Goal: Task Accomplishment & Management: Complete application form

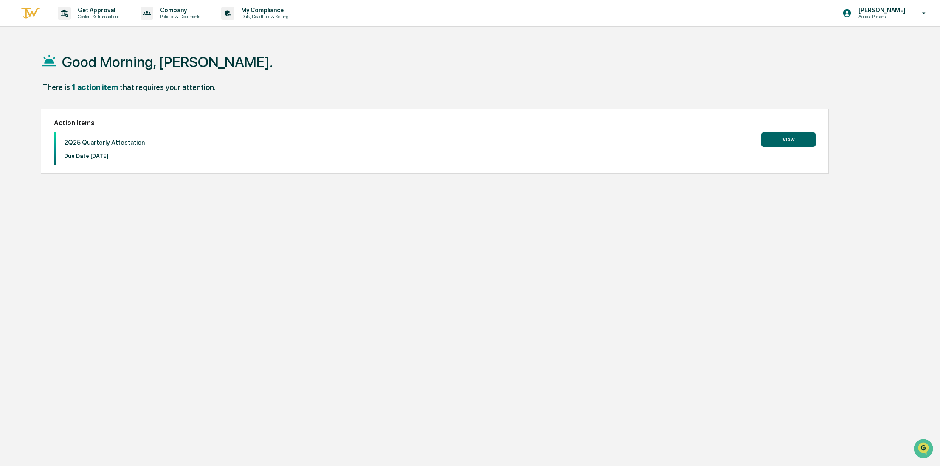
click at [790, 141] on button "View" at bounding box center [788, 139] width 54 height 14
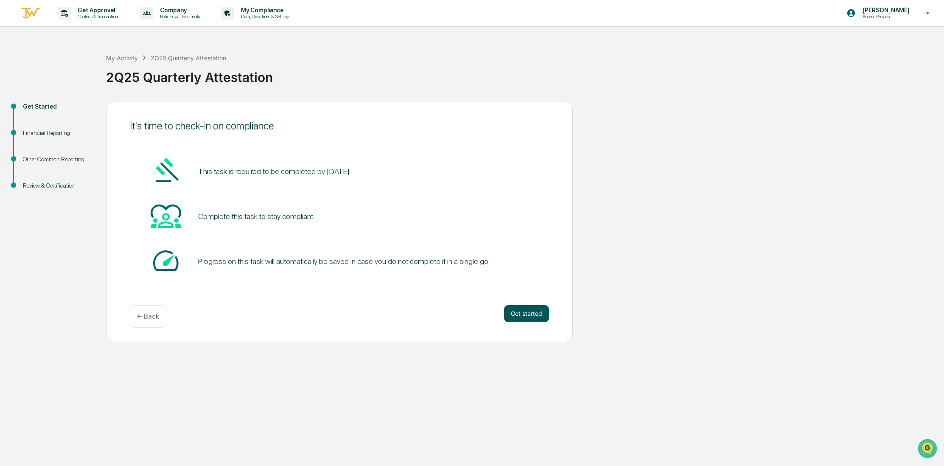
click at [523, 315] on button "Get started" at bounding box center [526, 313] width 45 height 17
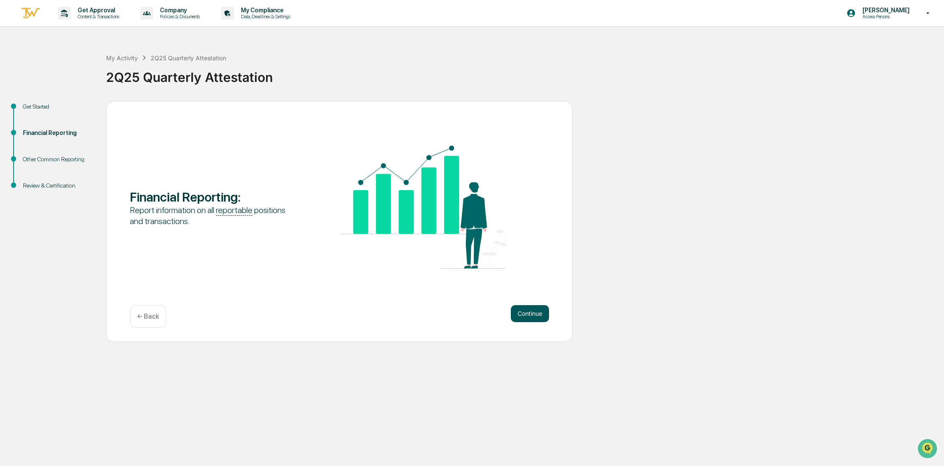
click at [523, 313] on button "Continue" at bounding box center [530, 313] width 38 height 17
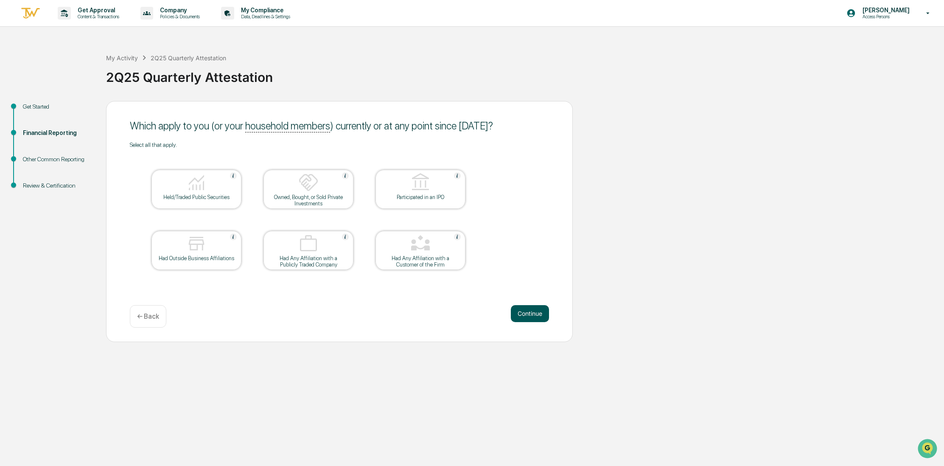
click at [528, 317] on button "Continue" at bounding box center [530, 313] width 38 height 17
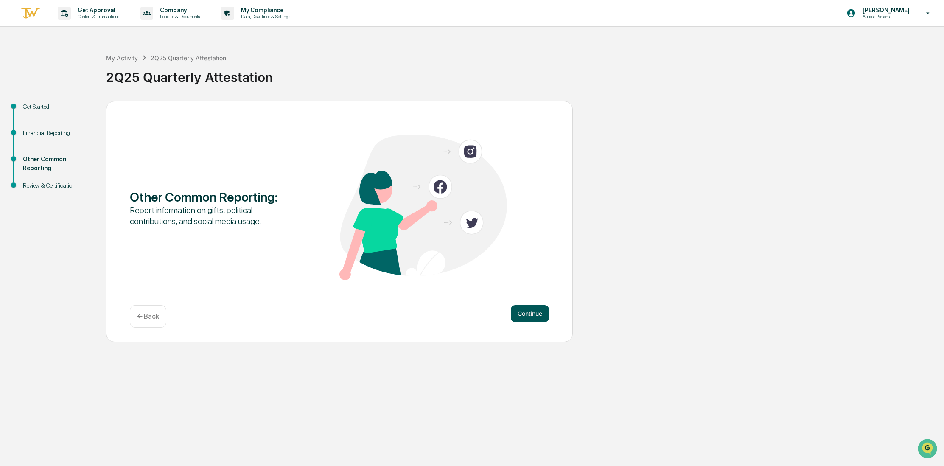
click at [522, 311] on button "Continue" at bounding box center [530, 313] width 38 height 17
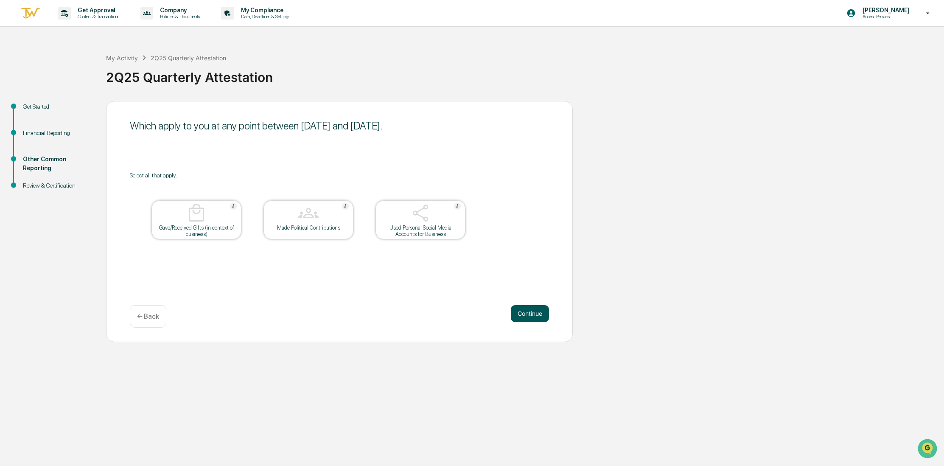
click at [524, 315] on button "Continue" at bounding box center [530, 313] width 38 height 17
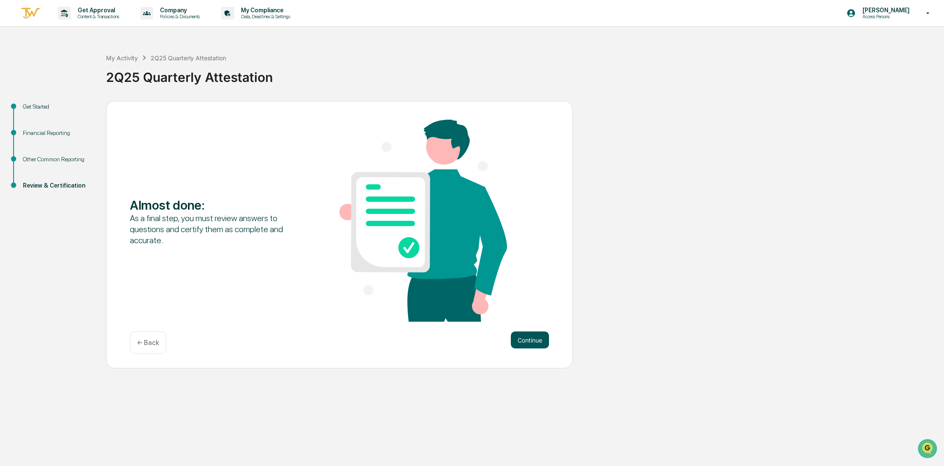
click at [536, 335] on button "Continue" at bounding box center [530, 339] width 38 height 17
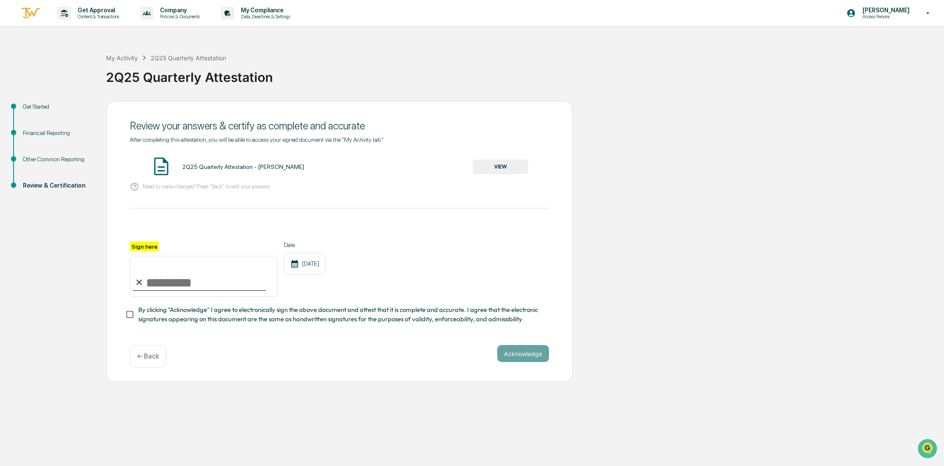
click at [206, 281] on input "Sign here" at bounding box center [204, 276] width 148 height 41
type input "**********"
click at [468, 284] on div "**********" at bounding box center [339, 269] width 419 height 55
click at [47, 164] on div "Other Common Reporting" at bounding box center [58, 159] width 70 height 9
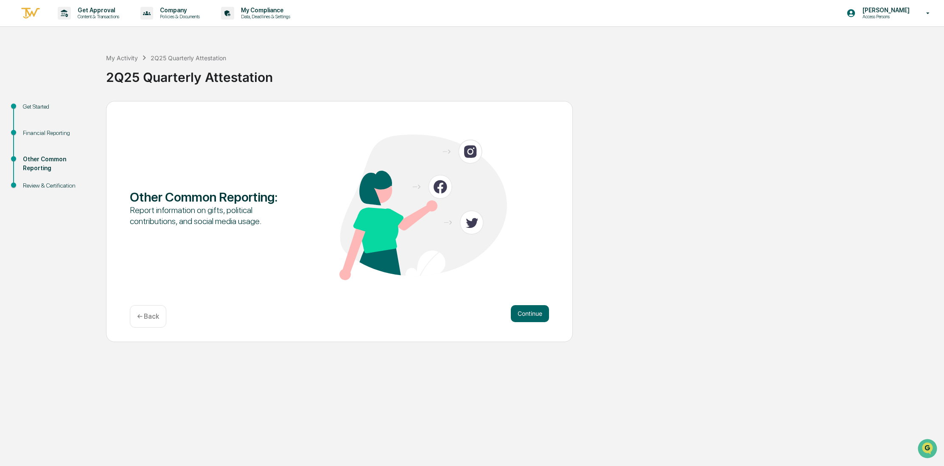
click at [34, 134] on div "Financial Reporting" at bounding box center [58, 133] width 70 height 9
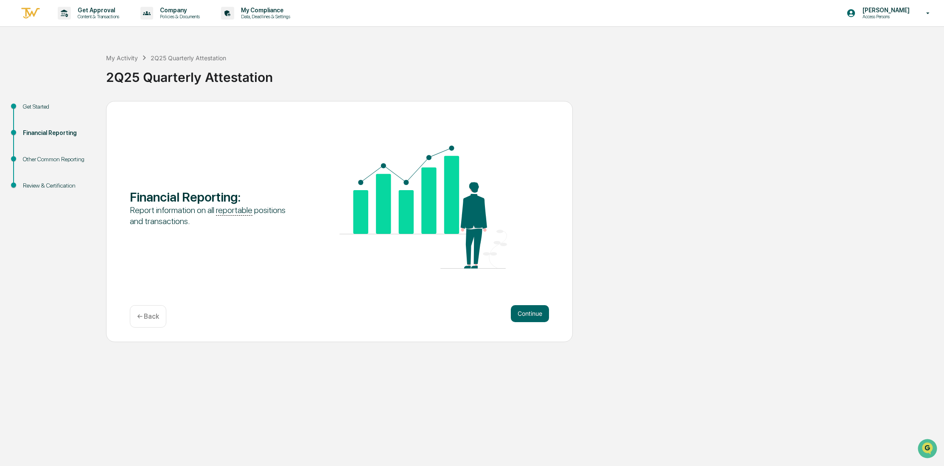
click at [40, 106] on div "Get Started" at bounding box center [58, 106] width 70 height 9
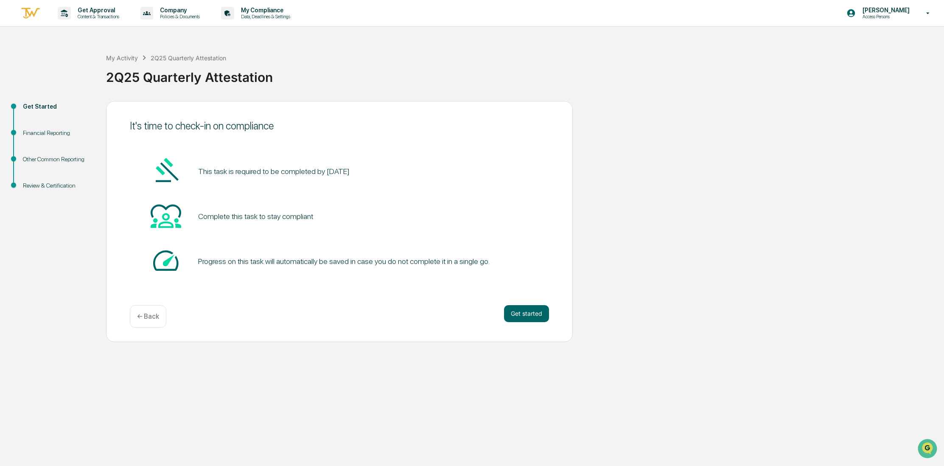
click at [48, 139] on div "Financial Reporting" at bounding box center [57, 143] width 83 height 26
click at [47, 131] on div "Financial Reporting" at bounding box center [58, 133] width 70 height 9
click at [45, 135] on div "Financial Reporting" at bounding box center [58, 133] width 70 height 9
click at [44, 130] on div "Financial Reporting" at bounding box center [58, 133] width 70 height 9
drag, startPoint x: 531, startPoint y: 326, endPoint x: 524, endPoint y: 318, distance: 10.5
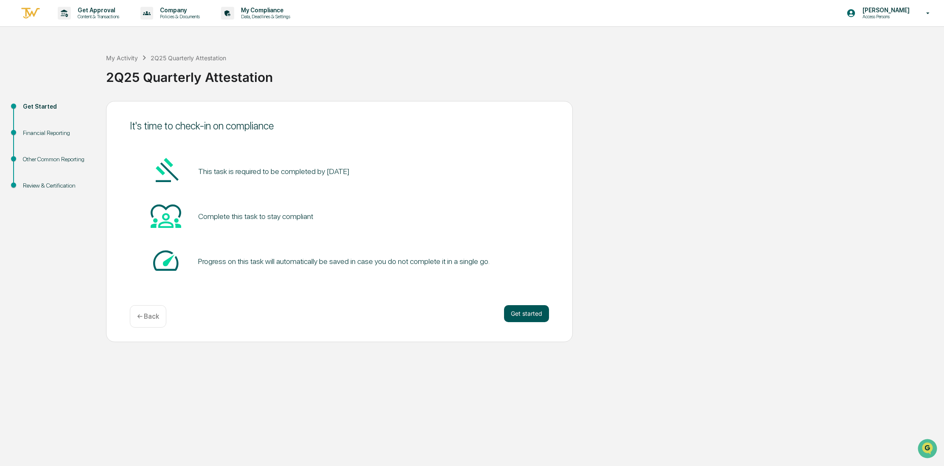
click at [531, 326] on div "Get started ← Back" at bounding box center [339, 316] width 419 height 22
click at [522, 315] on button "Get started" at bounding box center [526, 313] width 45 height 17
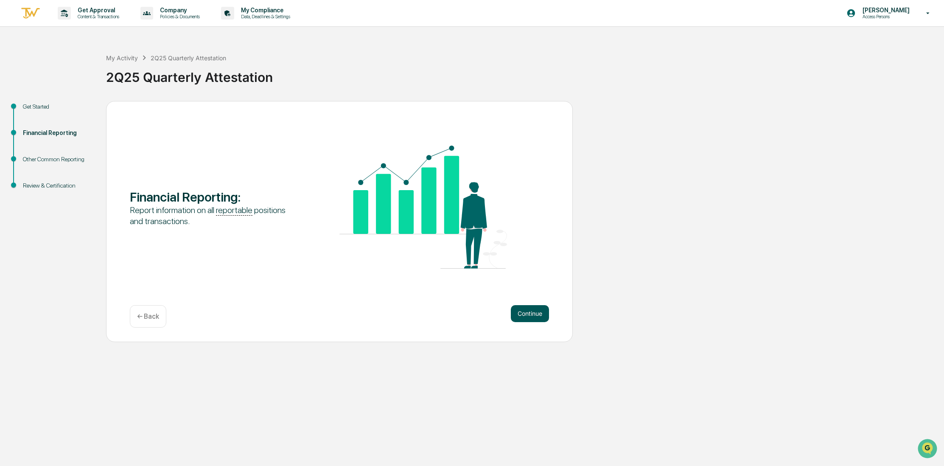
click at [517, 311] on button "Continue" at bounding box center [530, 313] width 38 height 17
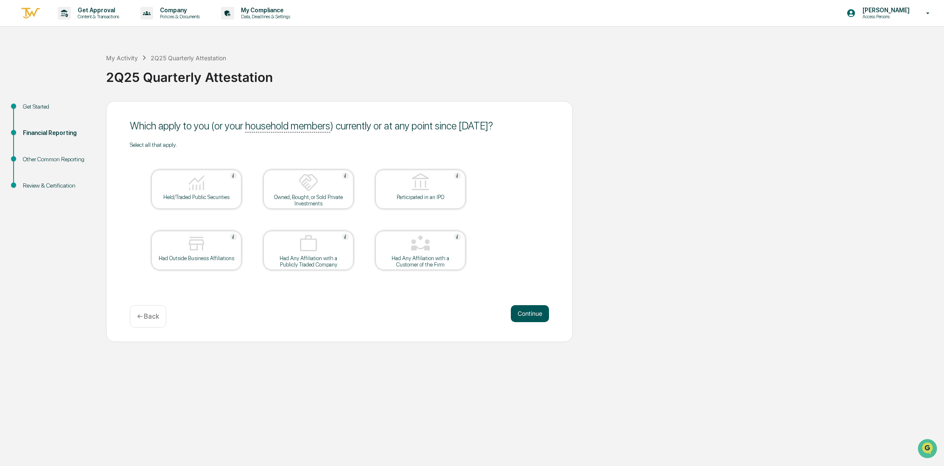
click at [520, 313] on button "Continue" at bounding box center [530, 313] width 38 height 17
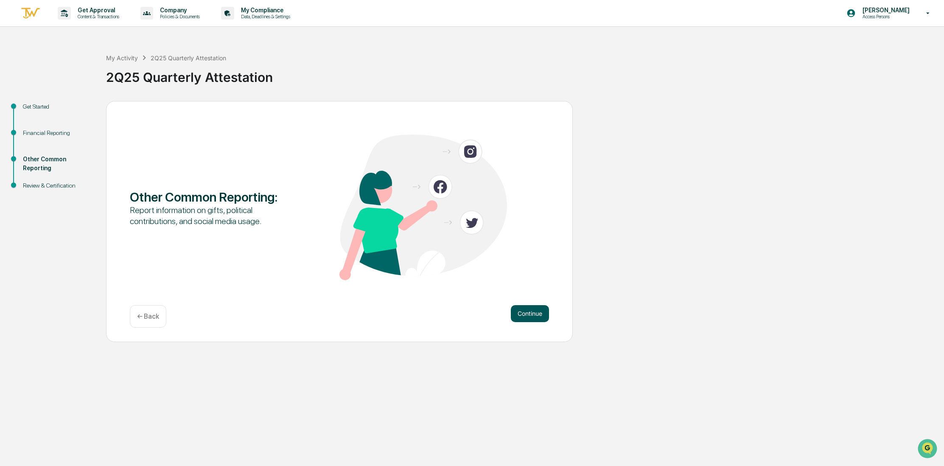
click at [519, 312] on button "Continue" at bounding box center [530, 313] width 38 height 17
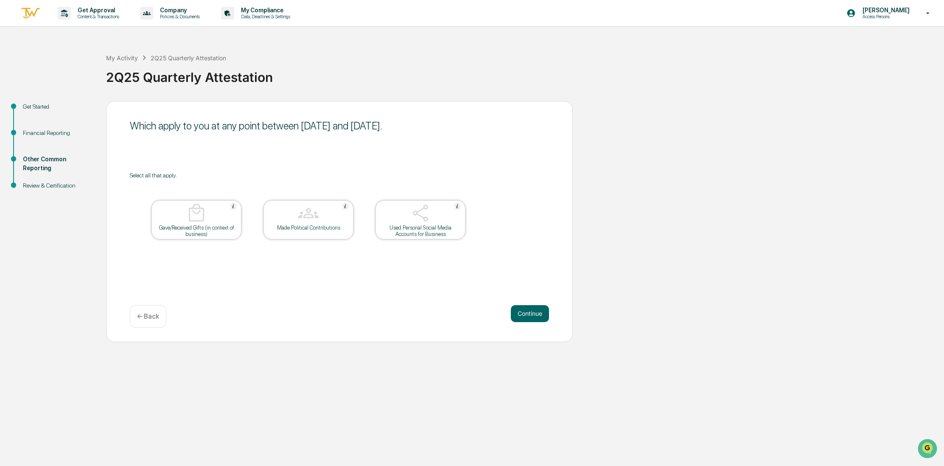
click at [420, 228] on div "Used Personal Social Media Accounts for Business" at bounding box center [420, 231] width 76 height 13
click at [528, 312] on button "Continue" at bounding box center [530, 313] width 38 height 17
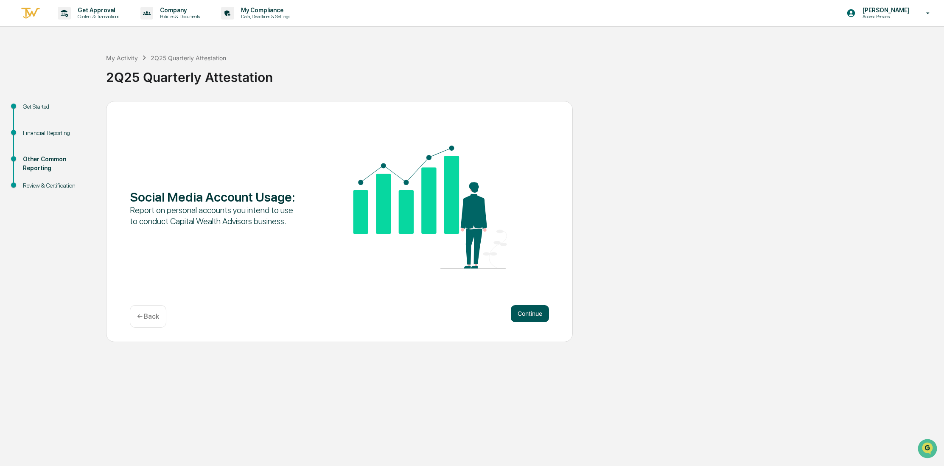
click at [531, 316] on button "Continue" at bounding box center [530, 313] width 38 height 17
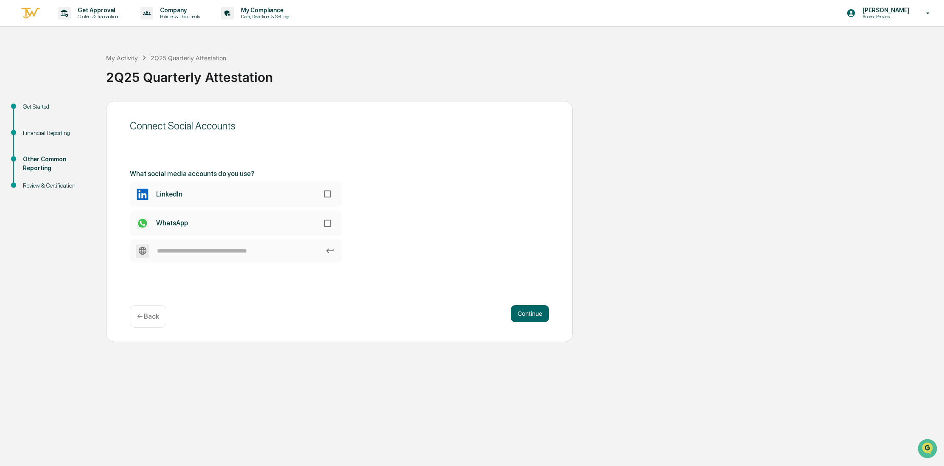
click at [153, 319] on p "← Back" at bounding box center [148, 316] width 22 height 8
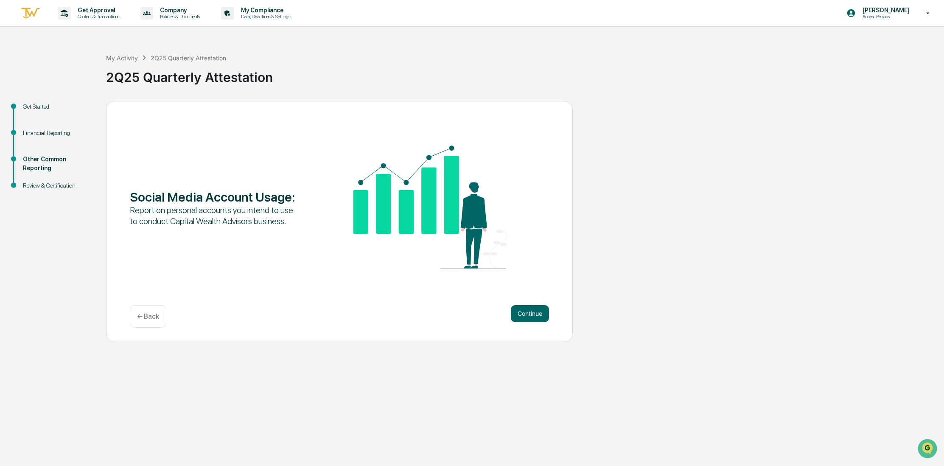
click at [153, 319] on p "← Back" at bounding box center [148, 316] width 22 height 8
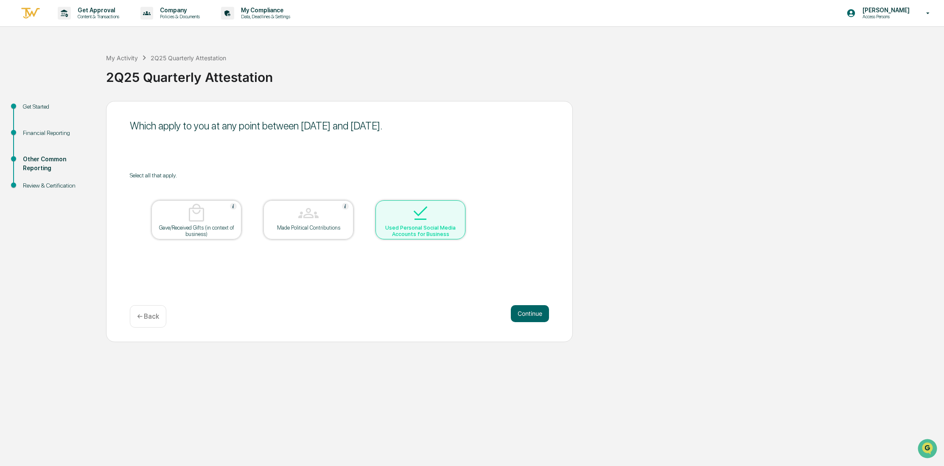
click at [458, 228] on div "Used Personal Social Media Accounts for Business" at bounding box center [421, 219] width 90 height 39
click at [533, 322] on button "Continue" at bounding box center [530, 313] width 38 height 17
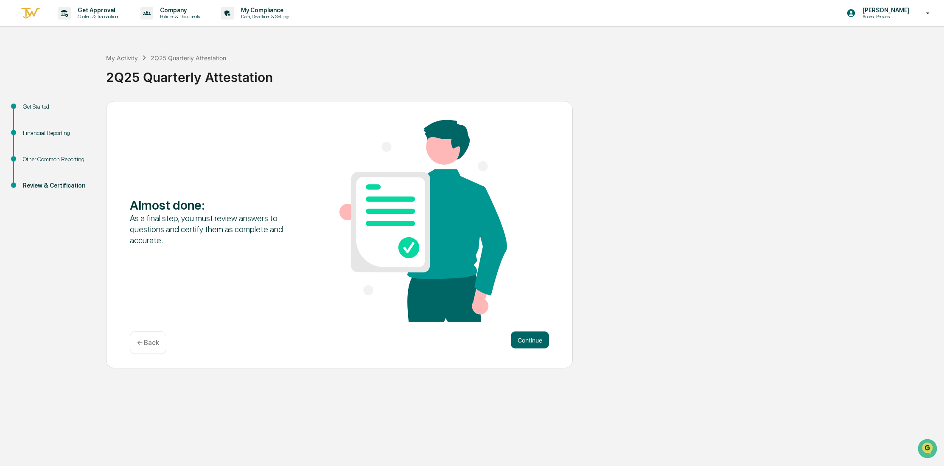
click at [531, 316] on div "Almost done : As a final step, you must review answers to questions and certify…" at bounding box center [339, 222] width 419 height 204
click at [536, 337] on button "Continue" at bounding box center [530, 339] width 38 height 17
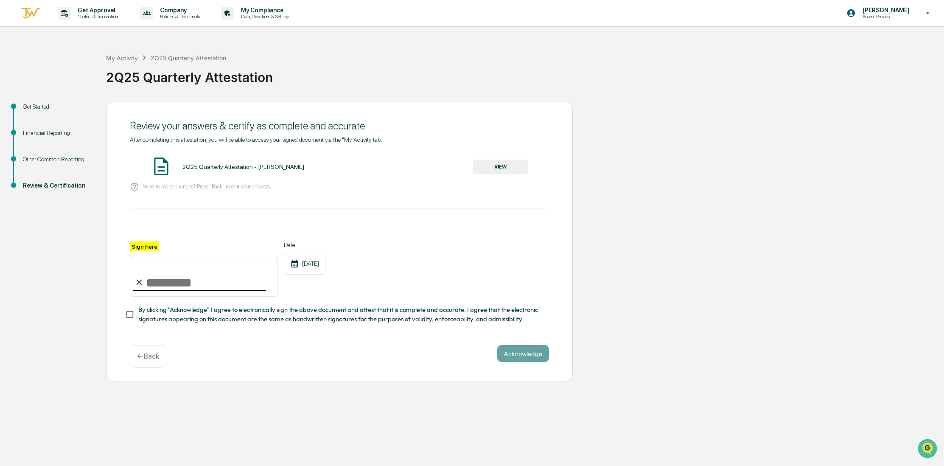
click at [167, 277] on input "Sign here" at bounding box center [204, 276] width 148 height 41
type input "*"
type input "**********"
click at [517, 343] on div "**********" at bounding box center [339, 241] width 467 height 281
click at [517, 349] on button "Acknowledge" at bounding box center [523, 353] width 52 height 17
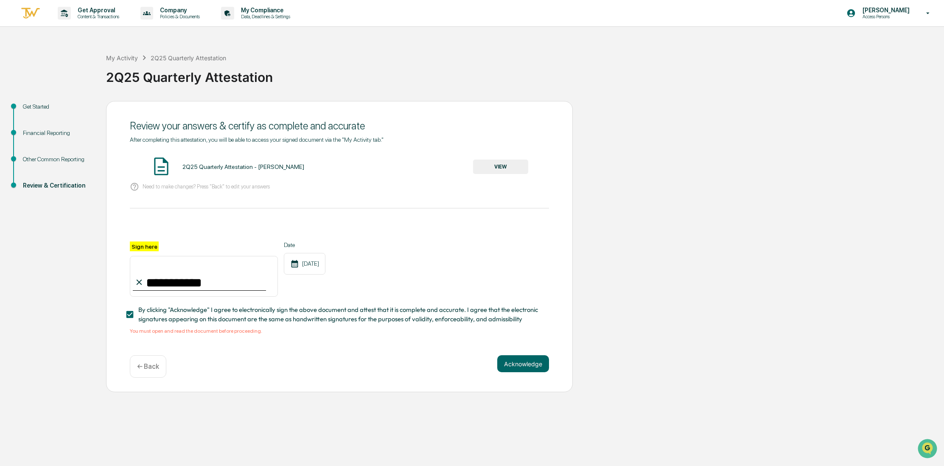
click at [511, 163] on button "VIEW" at bounding box center [500, 167] width 55 height 14
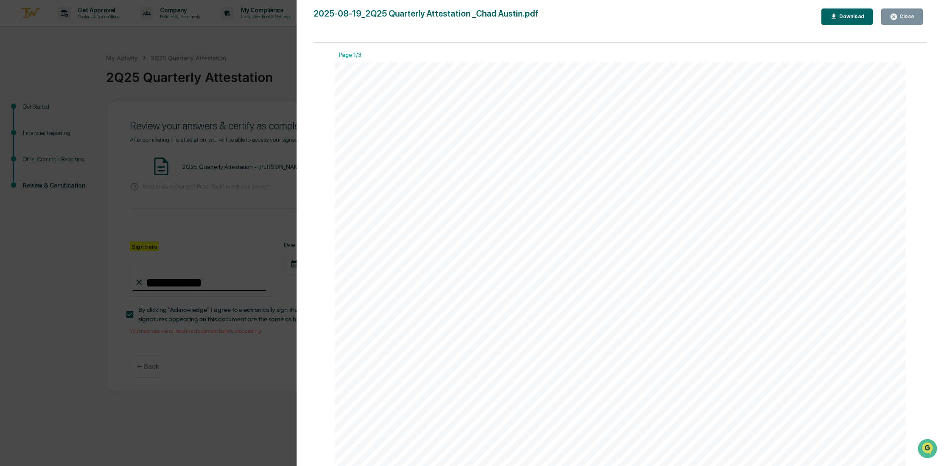
click at [903, 16] on div "Close" at bounding box center [906, 17] width 17 height 6
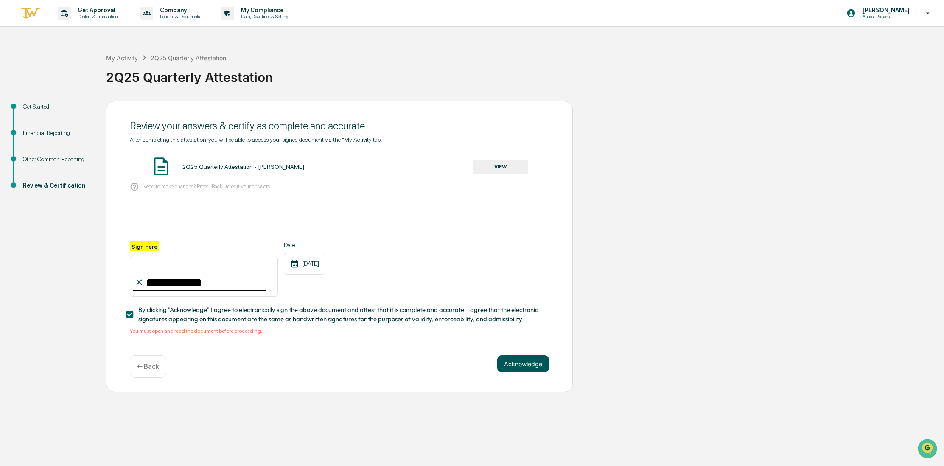
click at [529, 359] on button "Acknowledge" at bounding box center [523, 363] width 52 height 17
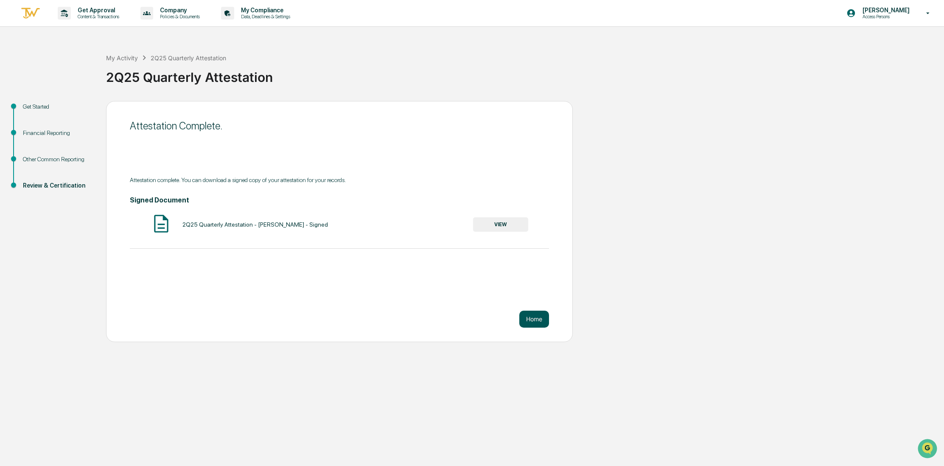
click at [528, 320] on button "Home" at bounding box center [535, 319] width 30 height 17
